Goal: Task Accomplishment & Management: Complete application form

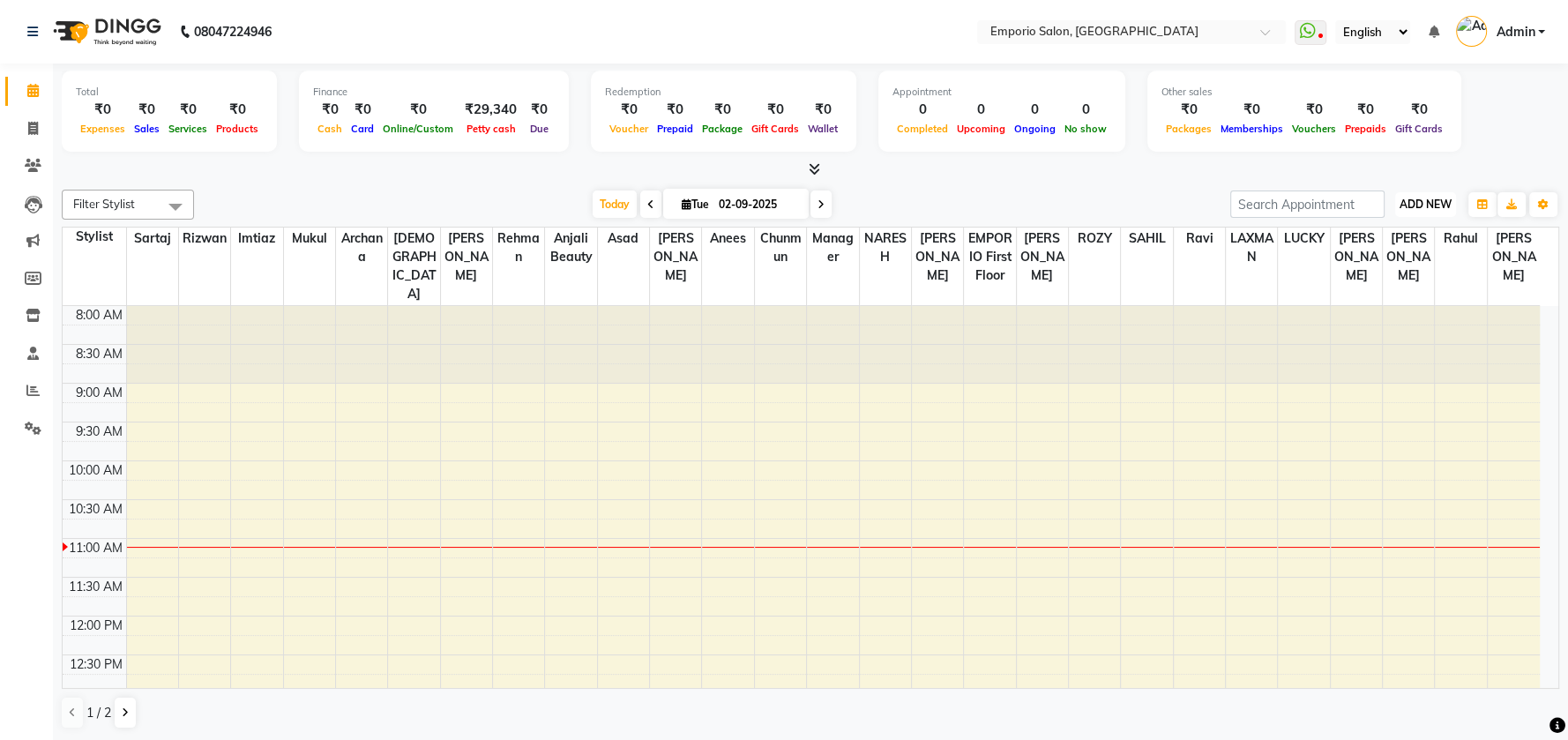
click at [1438, 199] on span "ADD NEW" at bounding box center [1425, 203] width 52 height 13
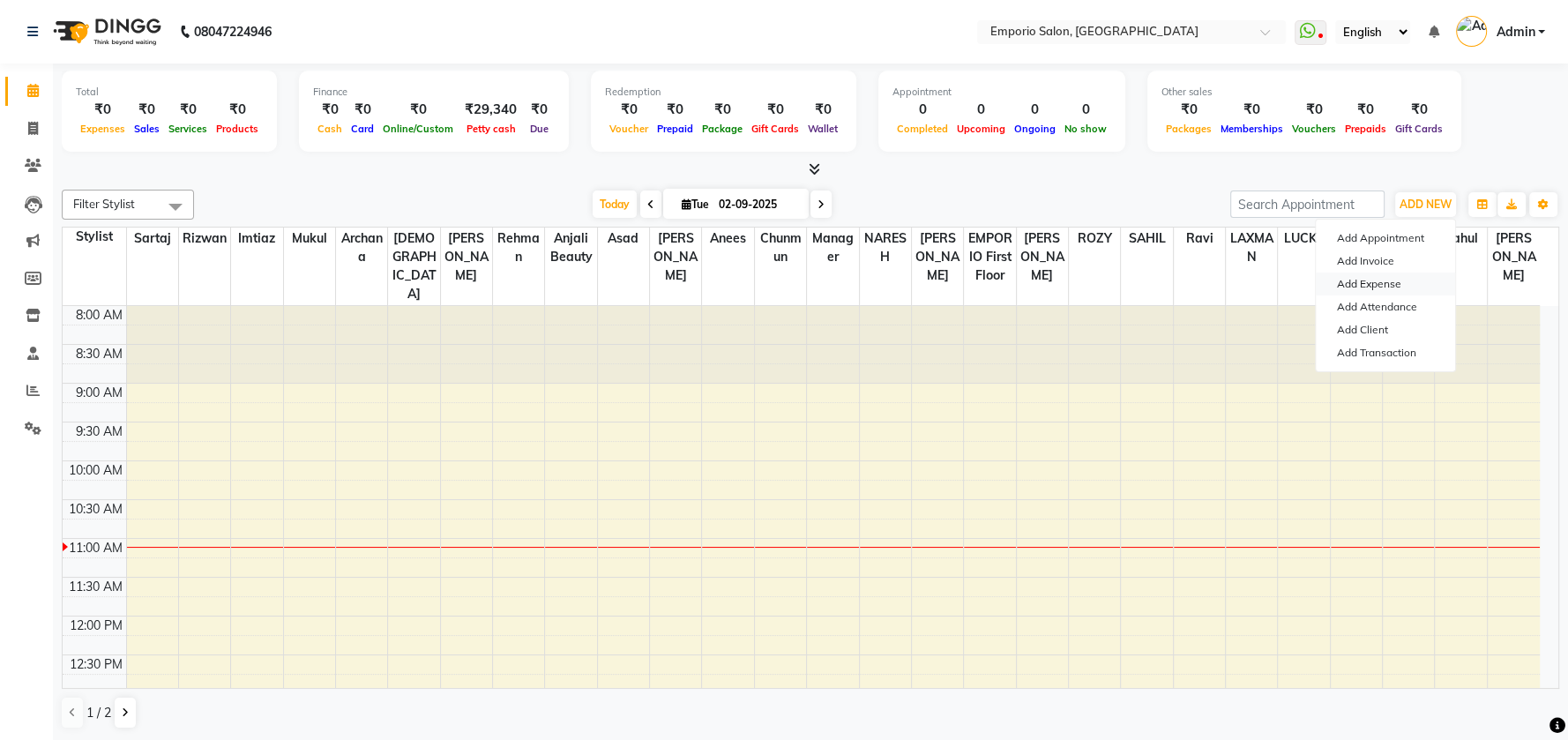
click at [1383, 287] on link "Add Expense" at bounding box center [1386, 283] width 140 height 23
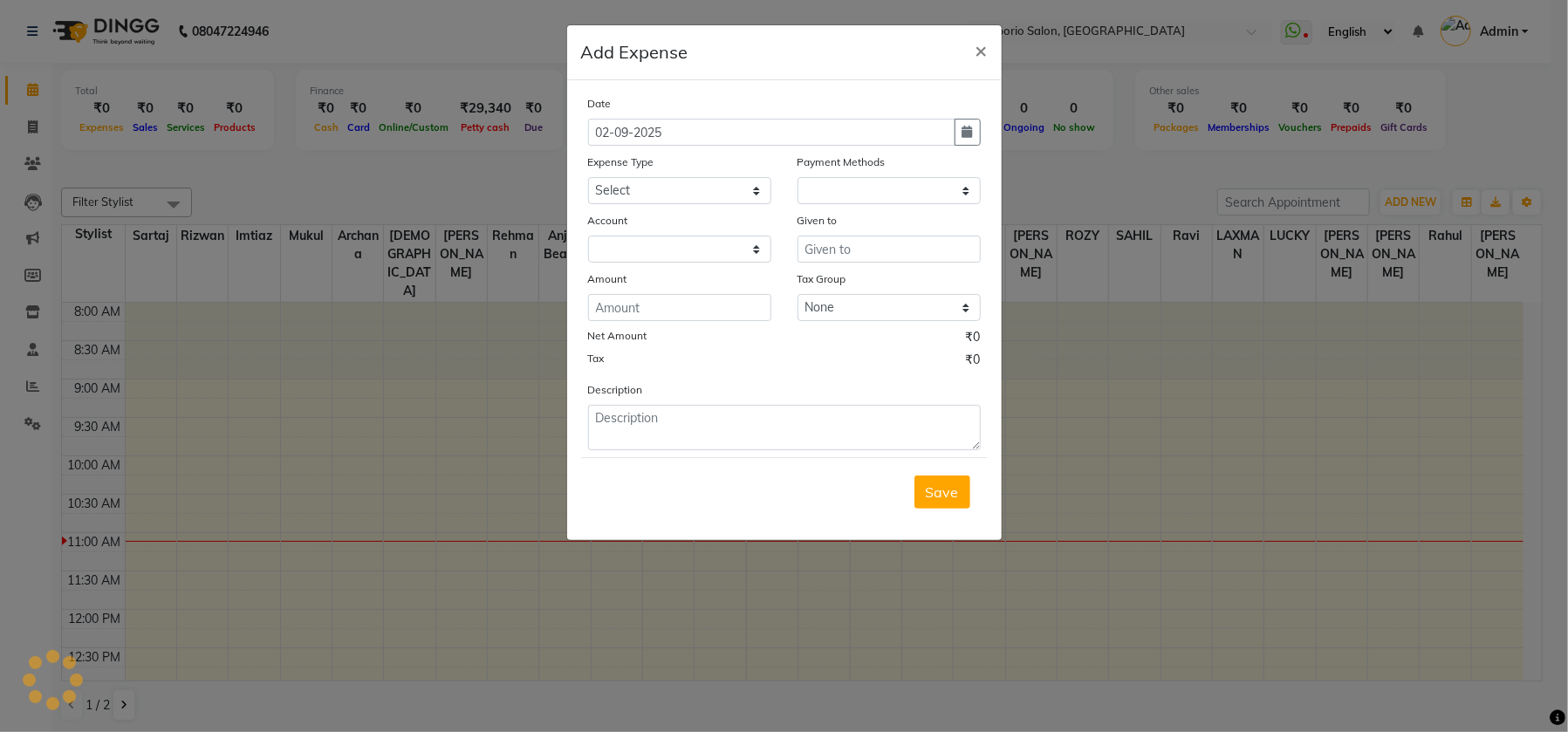
select select "1"
select select "5330"
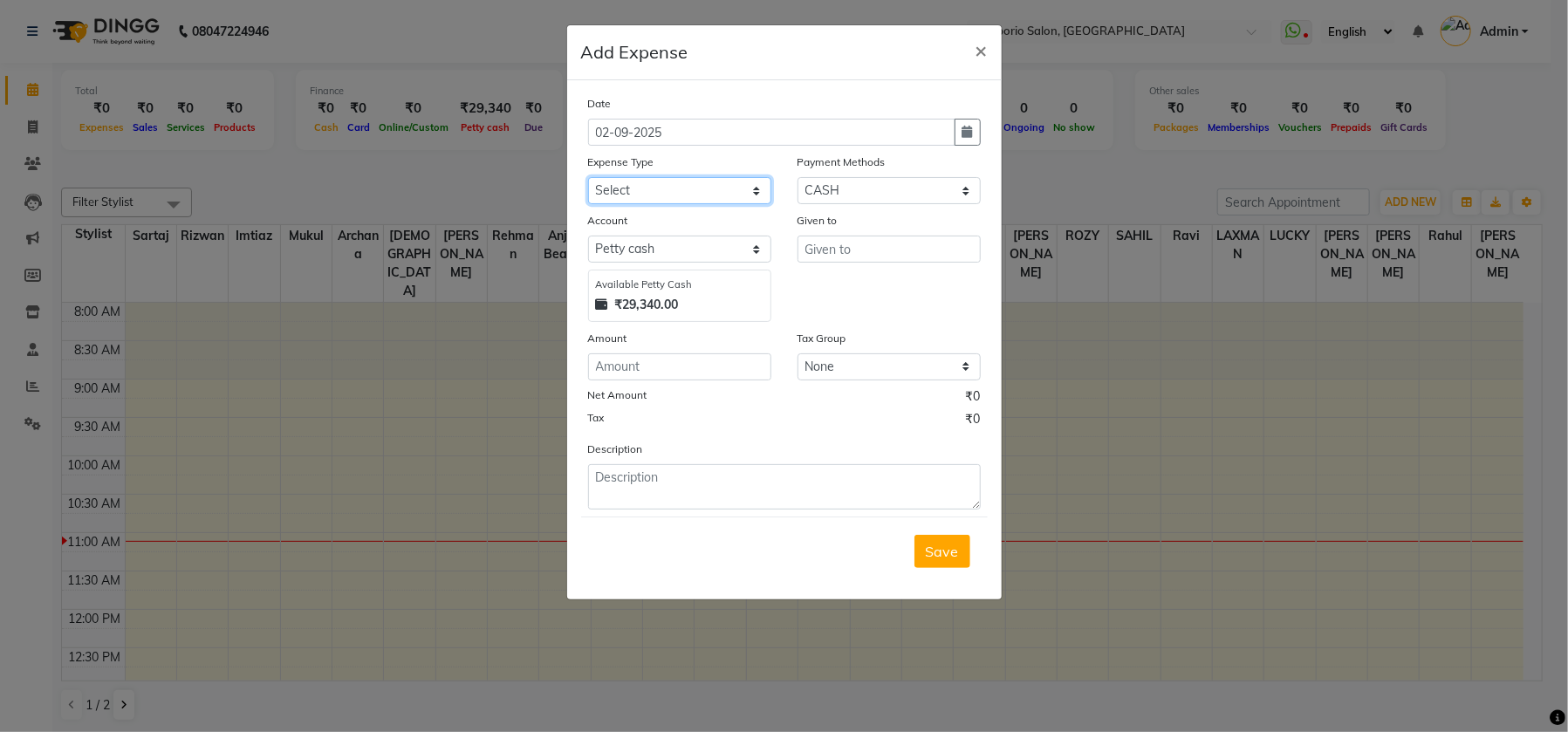
click at [681, 190] on select "Select Advance Salary Bank charges Car maintenance Cash transfer to bank Cash t…" at bounding box center [679, 190] width 183 height 27
select select "18"
click at [588, 178] on select "Select Advance Salary Bank charges Car maintenance Cash transfer to bank Cash t…" at bounding box center [679, 190] width 183 height 27
click at [843, 251] on input "text" at bounding box center [890, 249] width 183 height 27
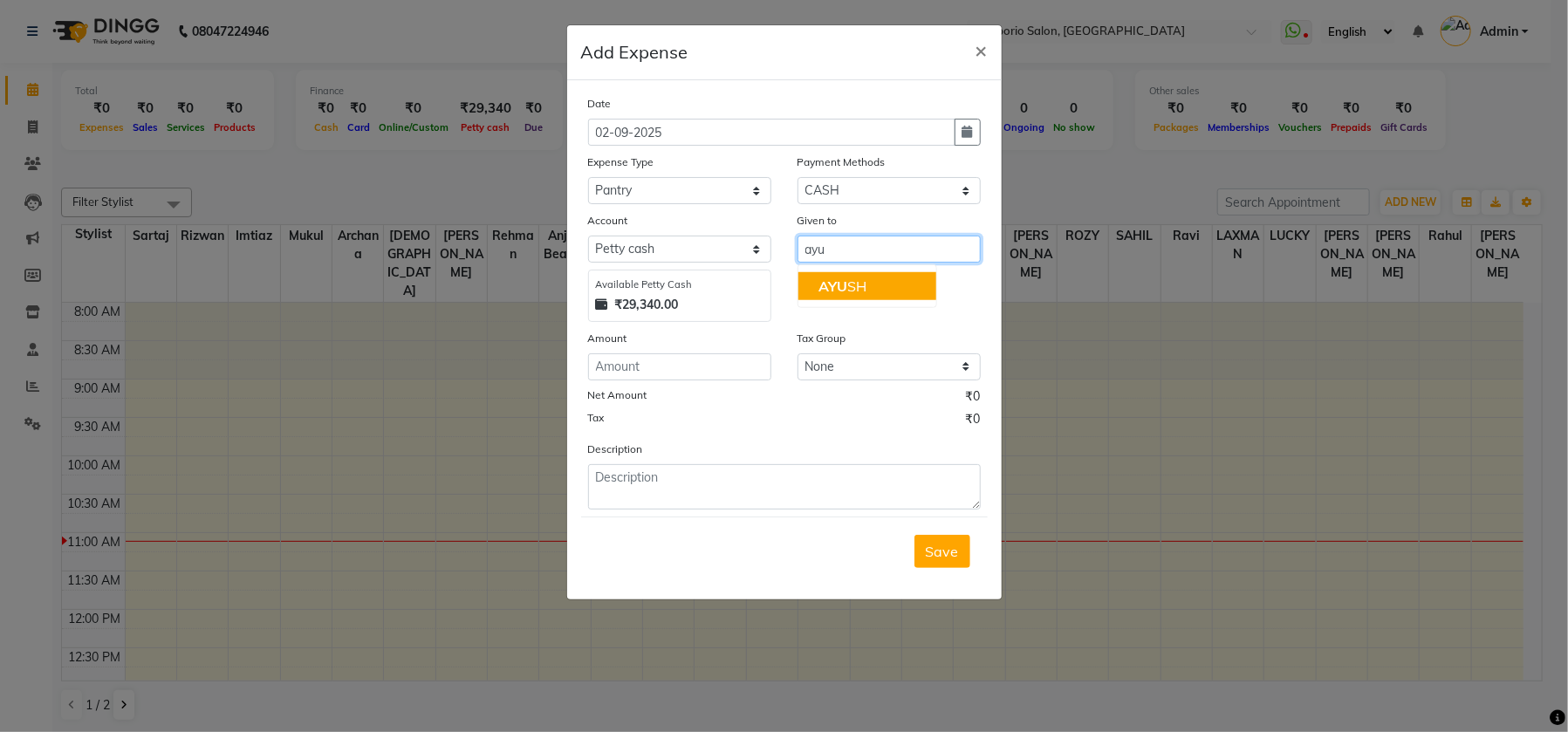
click at [853, 287] on ngb-highlight "AYU SH" at bounding box center [842, 286] width 48 height 18
type input "[PERSON_NAME]"
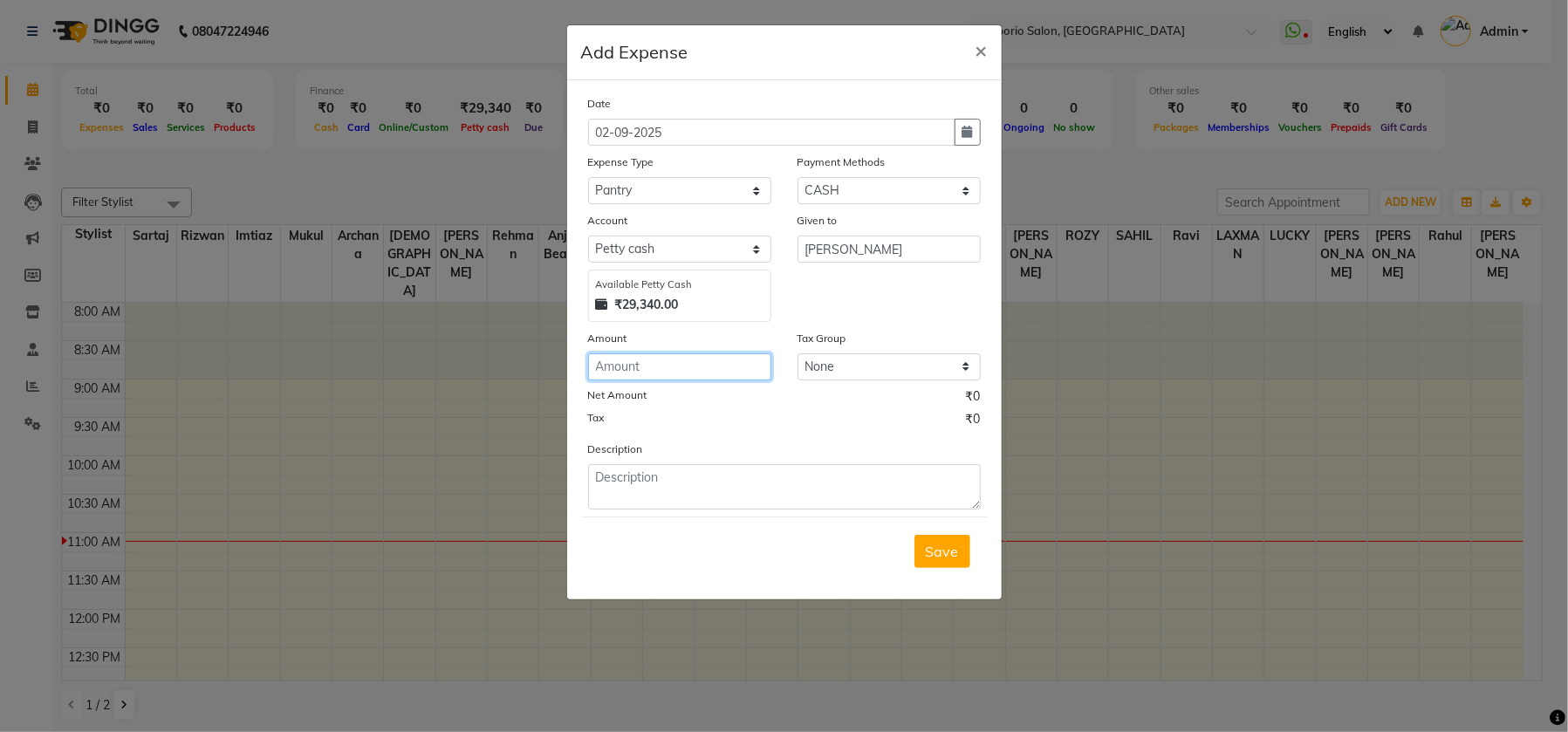
click at [735, 373] on input "number" at bounding box center [679, 366] width 183 height 27
type input "600"
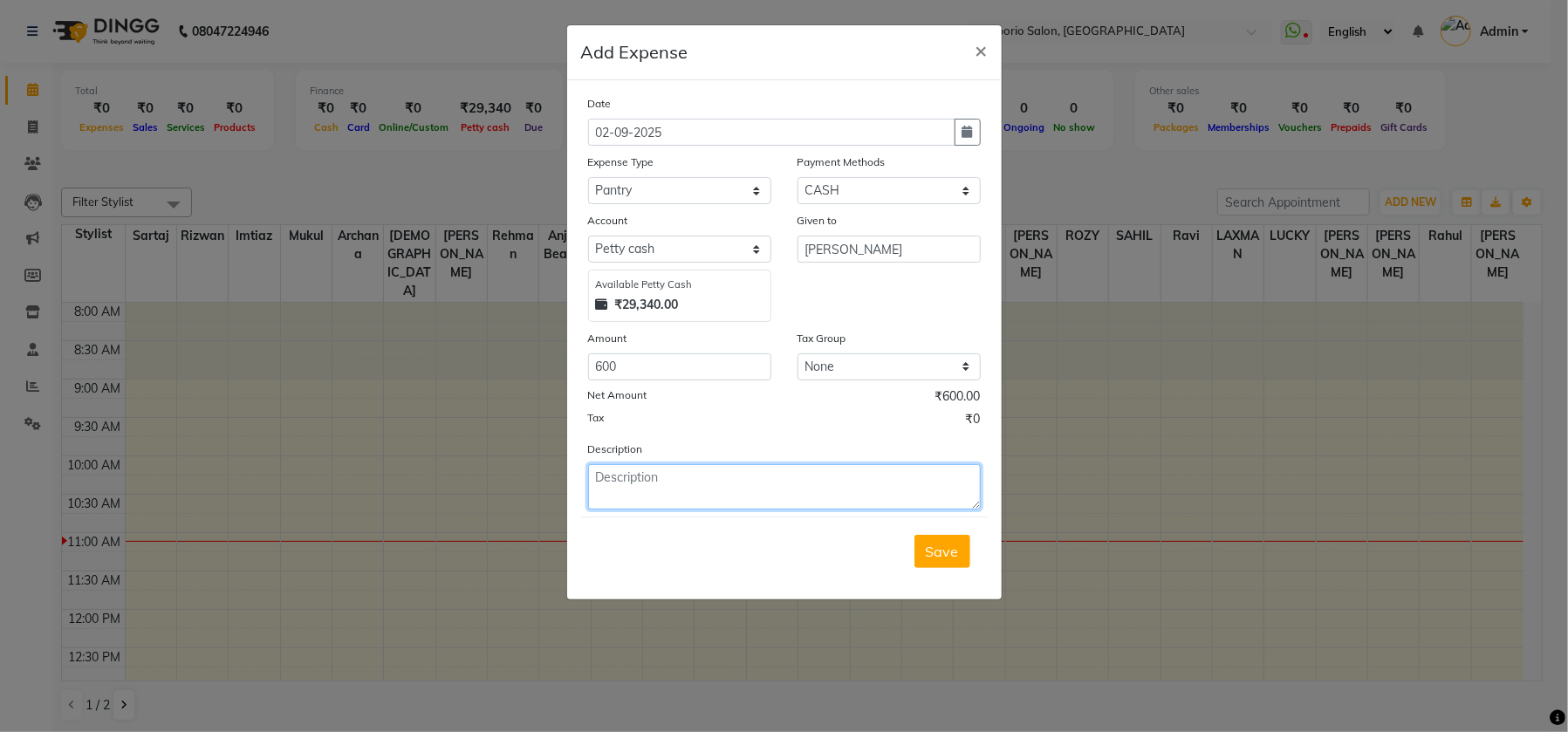
click at [703, 482] on textarea at bounding box center [784, 487] width 392 height 45
type textarea "h"
type textarea "Harpic,room freshner refill,coffe poches,milk"
click at [919, 554] on button "Save" at bounding box center [942, 551] width 56 height 34
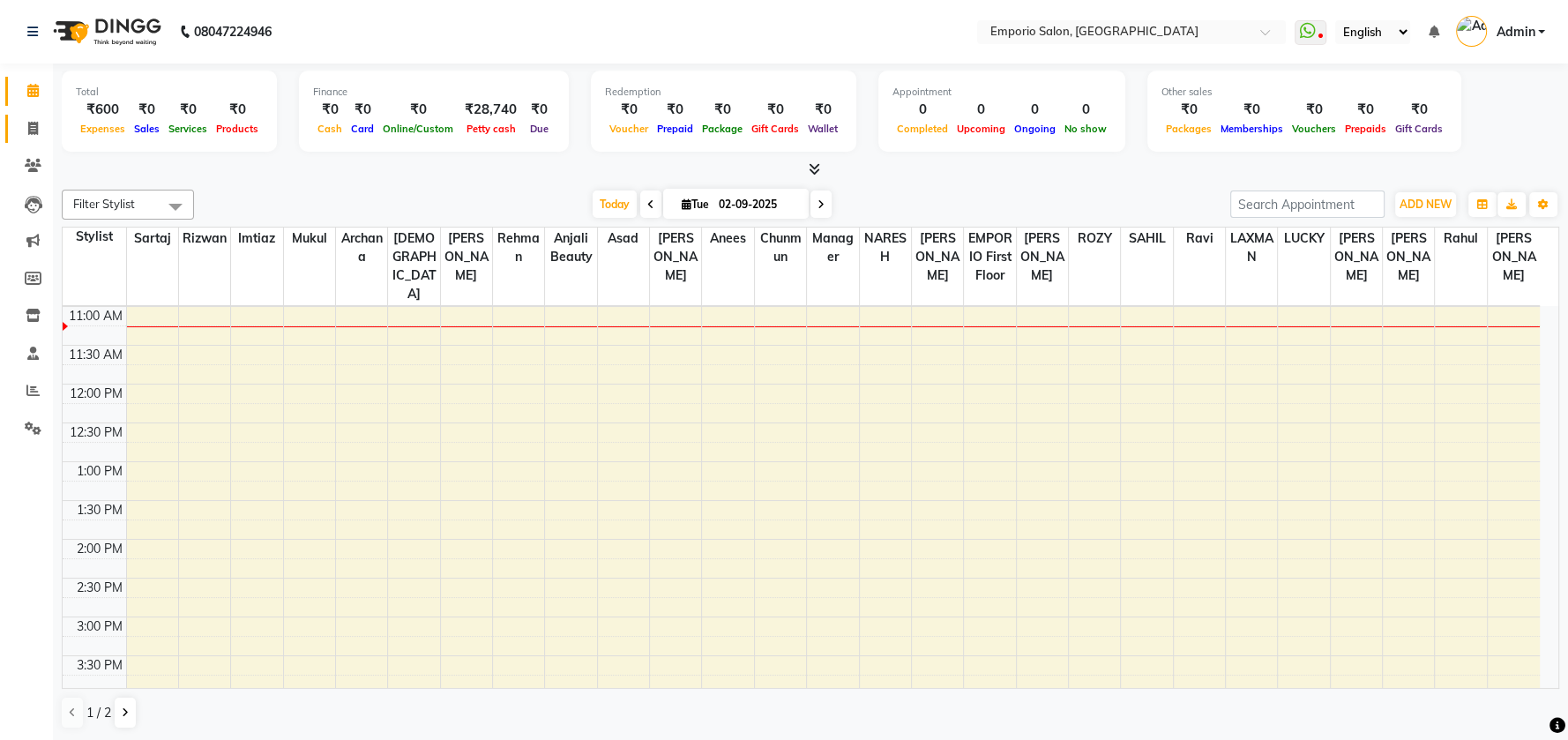
click at [38, 116] on link "Invoice" at bounding box center [26, 129] width 42 height 29
select select "service"
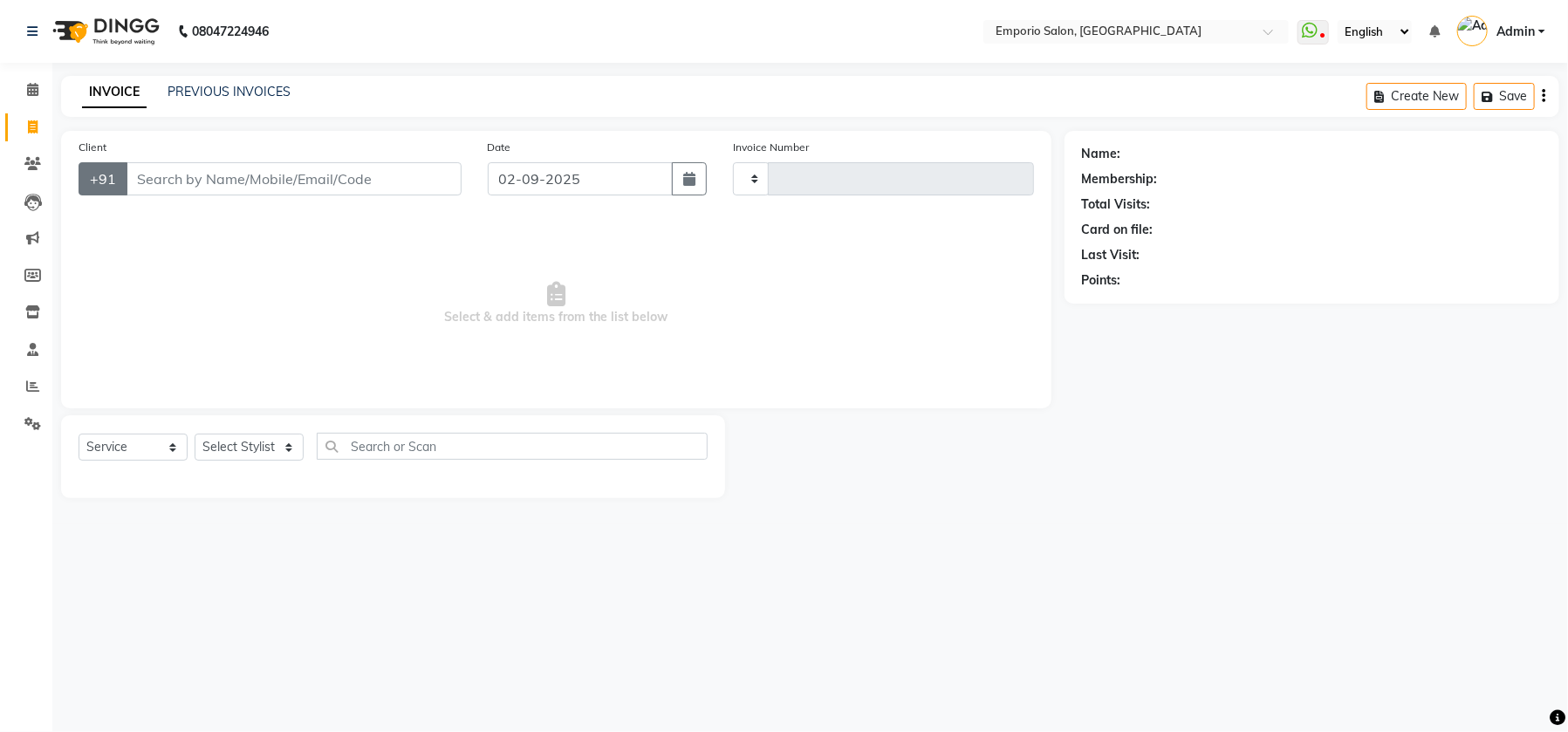
type input "4903"
select select "6332"
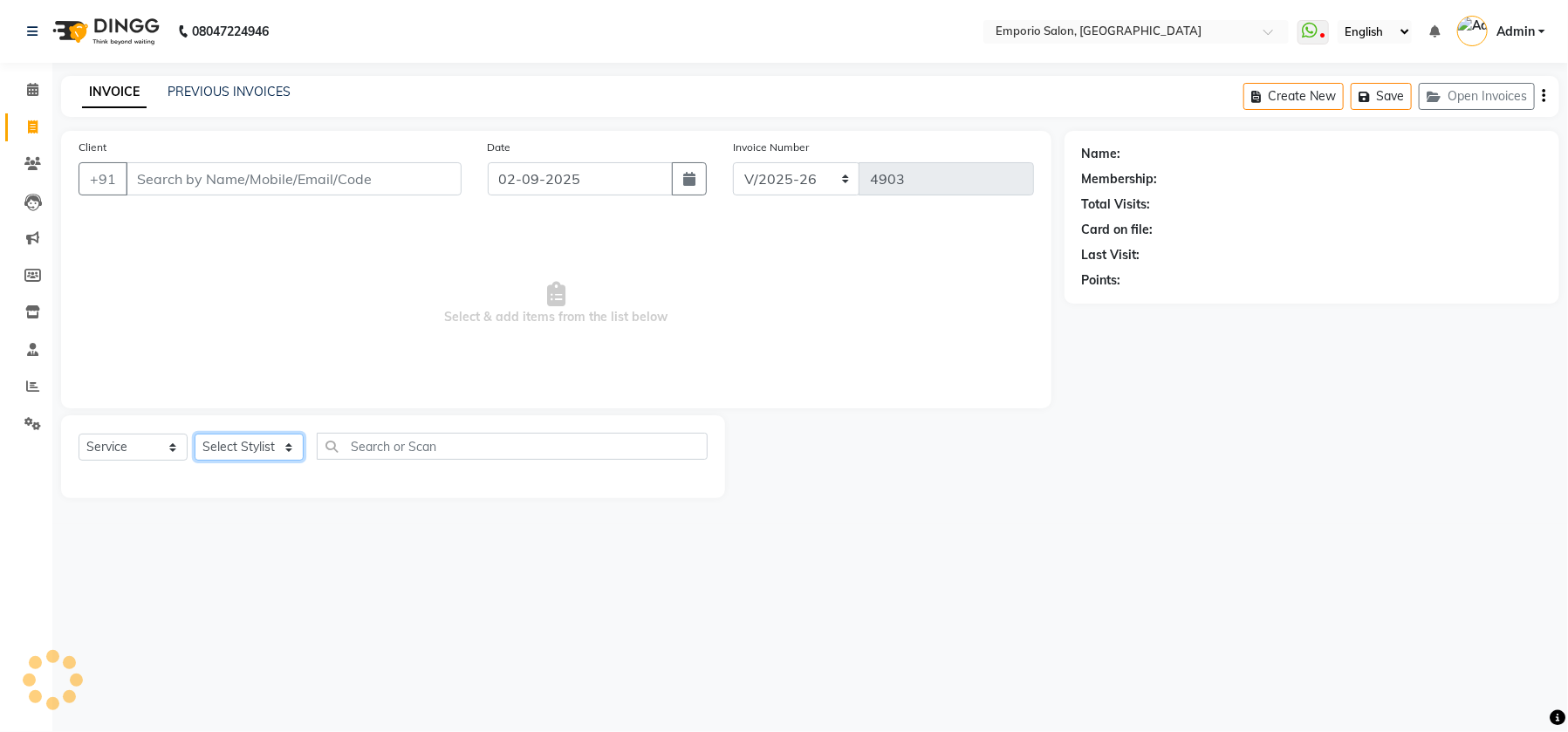
click at [250, 447] on select "Select Stylist" at bounding box center [249, 447] width 109 height 27
click at [784, 665] on div "08047224946 Select Location × Emporio Salon, Green Park WhatsApp Status ✕ Statu…" at bounding box center [784, 366] width 1568 height 732
click at [35, 80] on span at bounding box center [33, 90] width 31 height 20
